Goal: Information Seeking & Learning: Learn about a topic

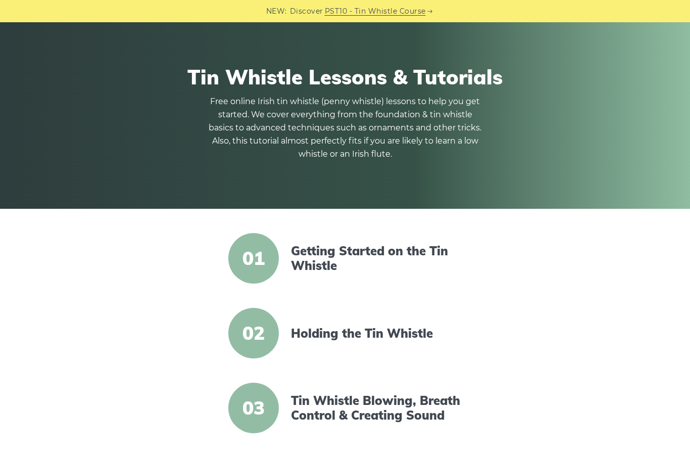
scroll to position [45, 0]
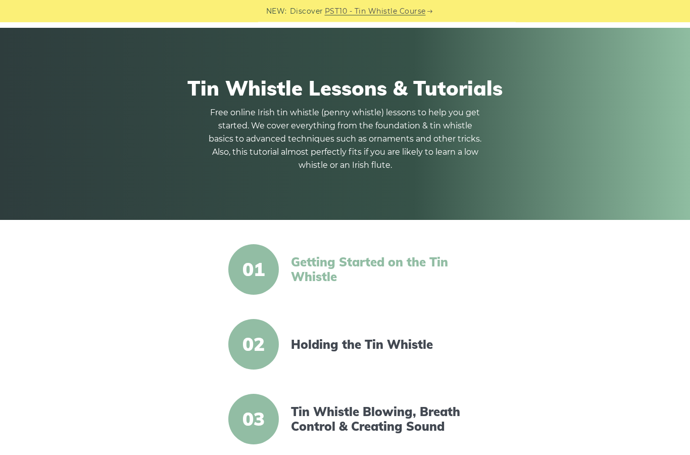
click at [412, 257] on link "Getting Started on the Tin Whistle" at bounding box center [378, 269] width 174 height 29
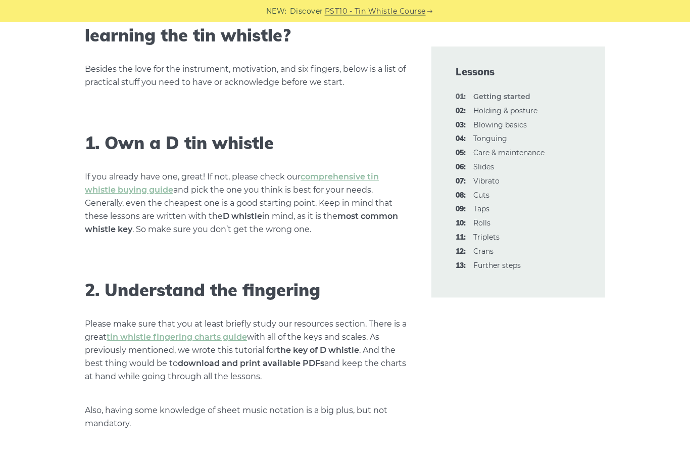
scroll to position [566, 0]
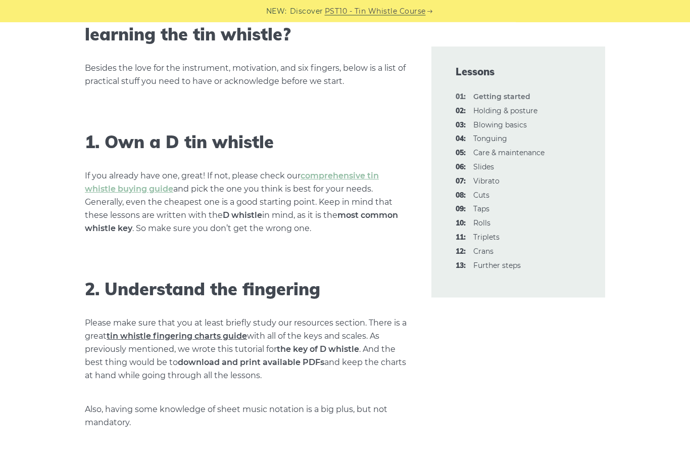
click at [225, 333] on link "tin whistle fingering charts guide" at bounding box center [177, 337] width 141 height 10
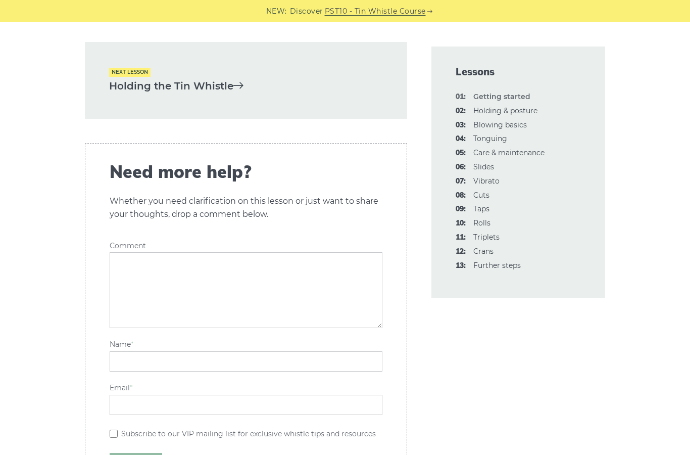
scroll to position [2229, 0]
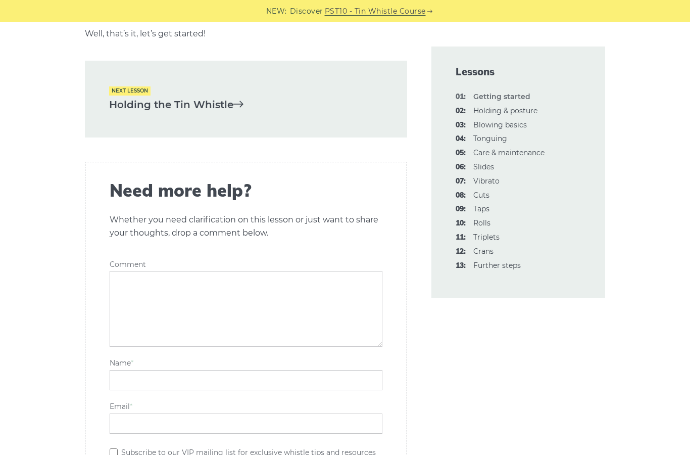
click at [225, 97] on link "Holding the Tin Whistle" at bounding box center [246, 105] width 274 height 17
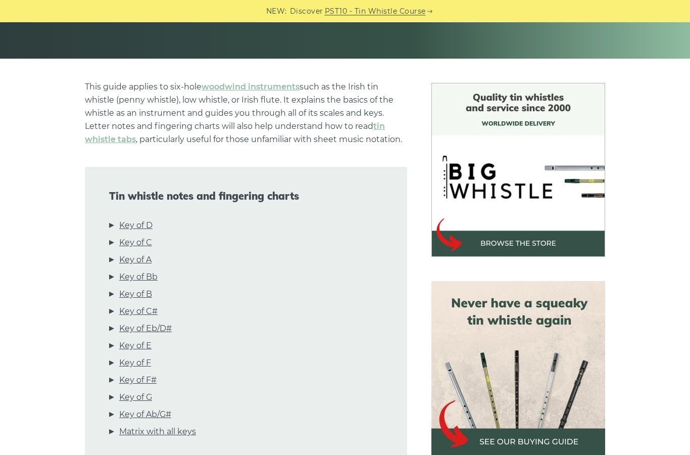
scroll to position [208, 0]
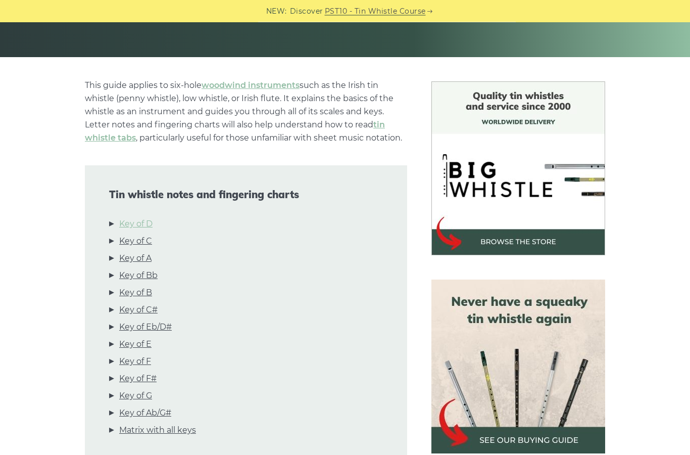
click at [140, 223] on link "Key of D" at bounding box center [135, 224] width 33 height 13
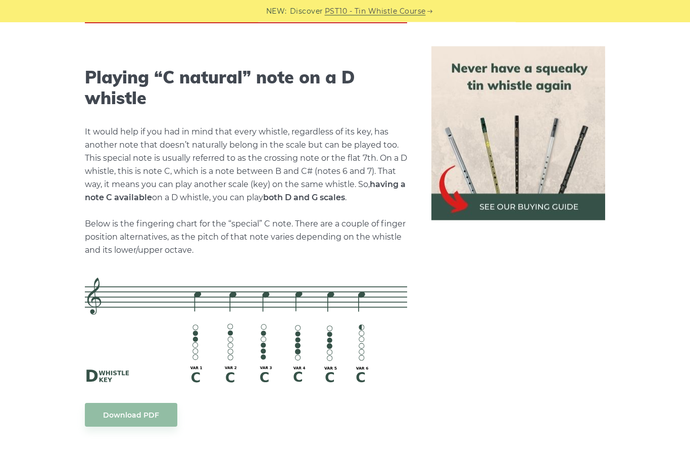
scroll to position [2098, 0]
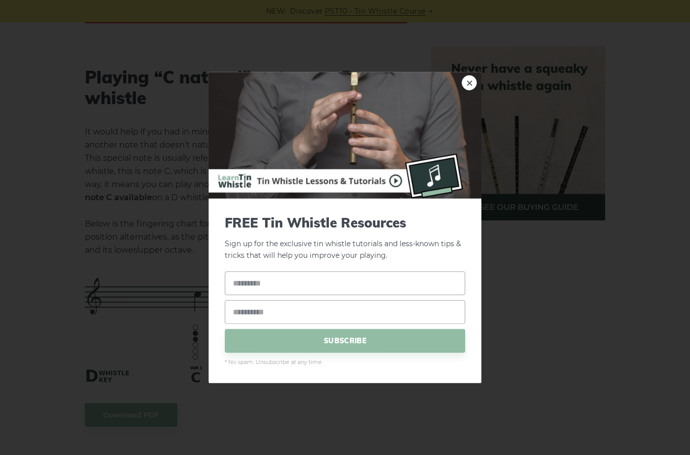
click at [478, 110] on img at bounding box center [345, 135] width 273 height 126
click at [472, 90] on link "×" at bounding box center [469, 82] width 15 height 15
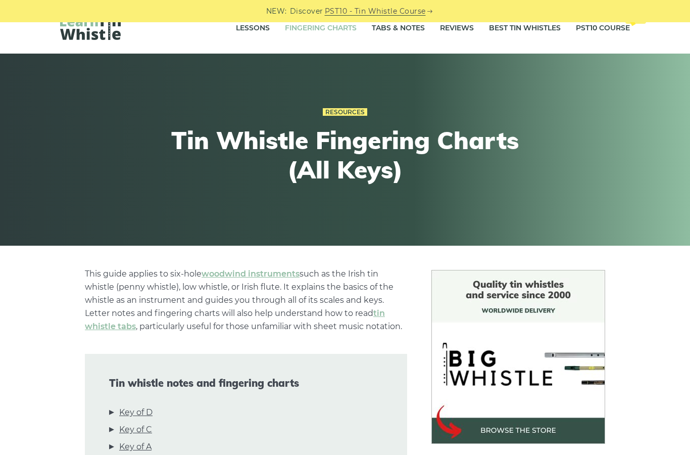
scroll to position [0, 0]
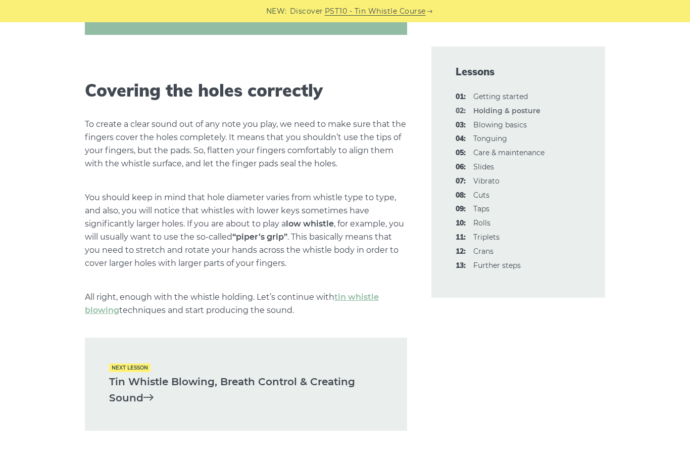
scroll to position [1297, 0]
click at [333, 379] on link "Tin Whistle Blowing, Breath Control & Creating Sound" at bounding box center [246, 390] width 274 height 33
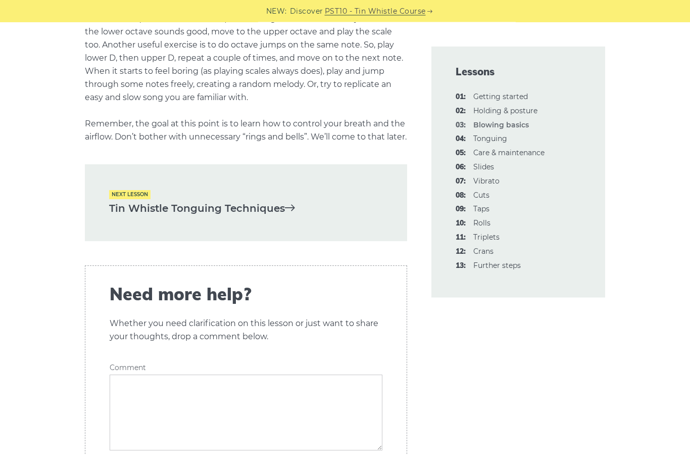
scroll to position [2051, 0]
click at [235, 217] on link "Tin Whistle Tonguing Techniques" at bounding box center [246, 208] width 274 height 17
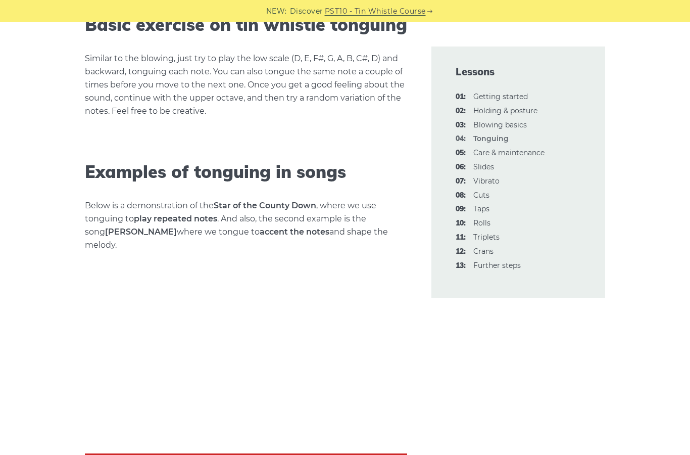
scroll to position [1224, 0]
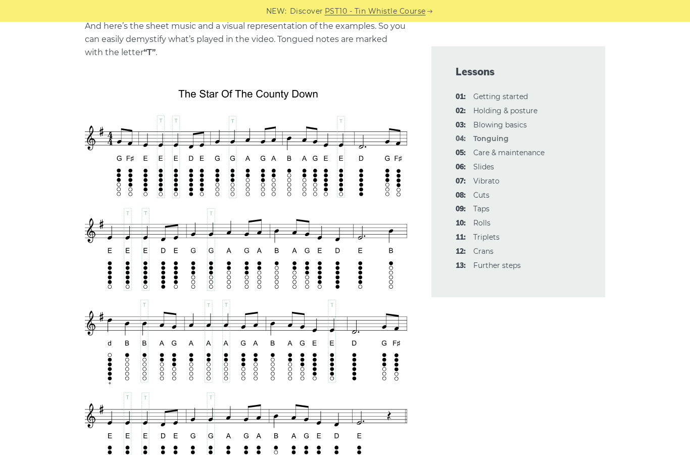
scroll to position [1699, 0]
